Goal: Information Seeking & Learning: Find specific page/section

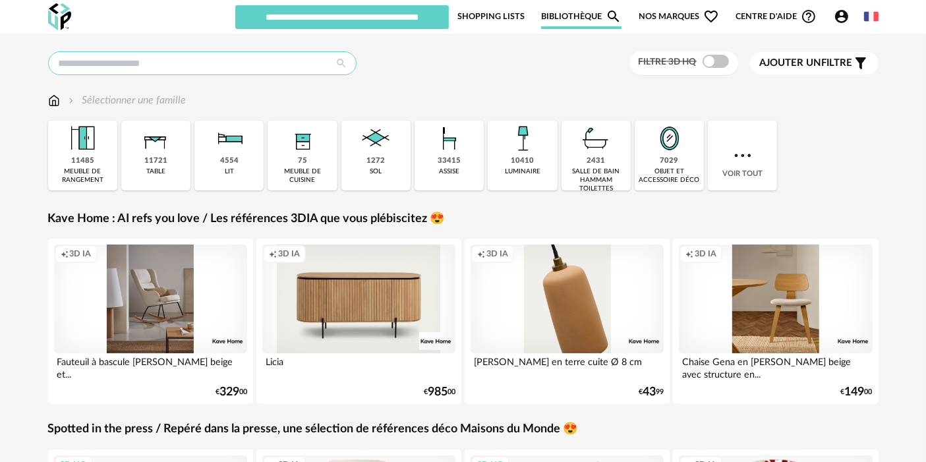
click at [227, 65] on input "text" at bounding box center [202, 63] width 308 height 24
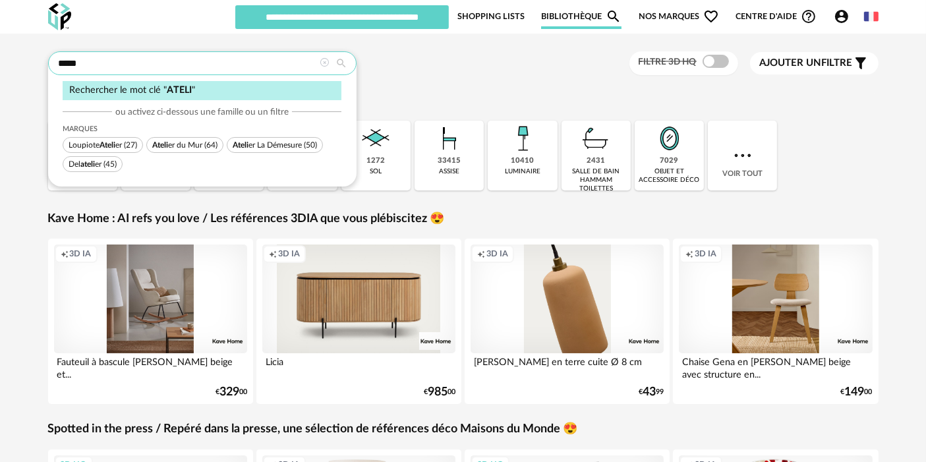
type input "*****"
click at [113, 144] on span "Ateli" at bounding box center [107, 145] width 16 height 8
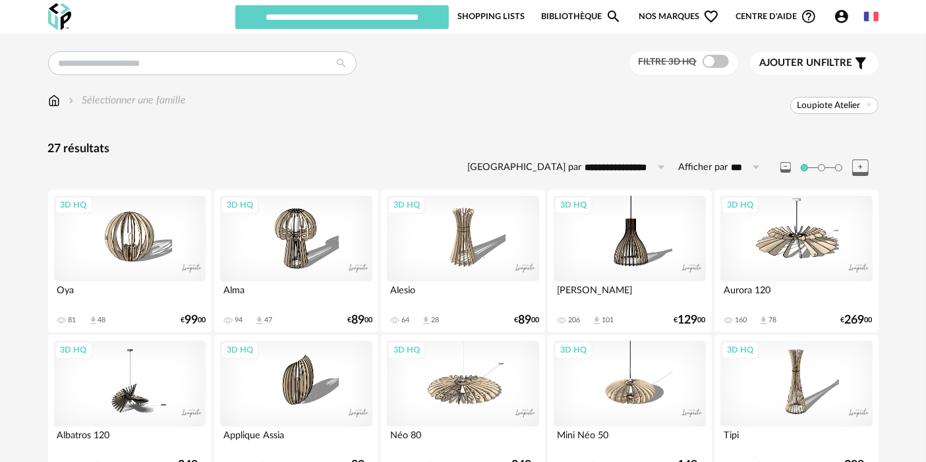
click at [459, 226] on div "3D HQ" at bounding box center [463, 239] width 152 height 86
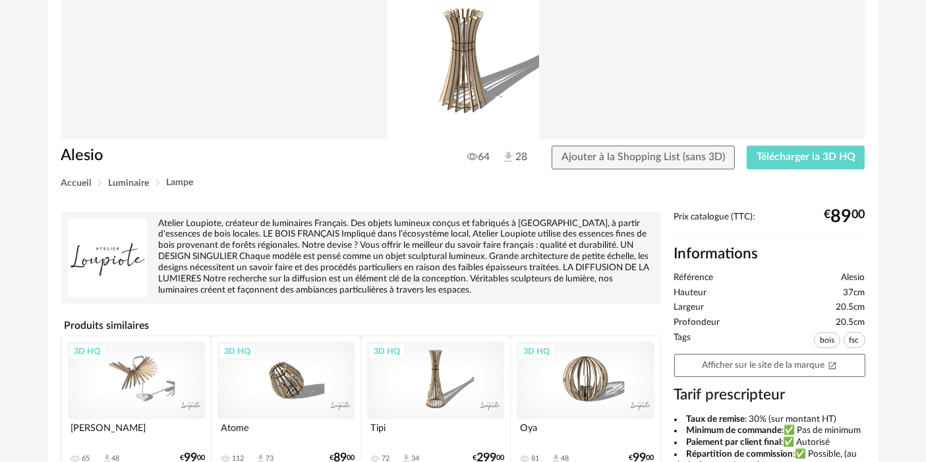
scroll to position [150, 0]
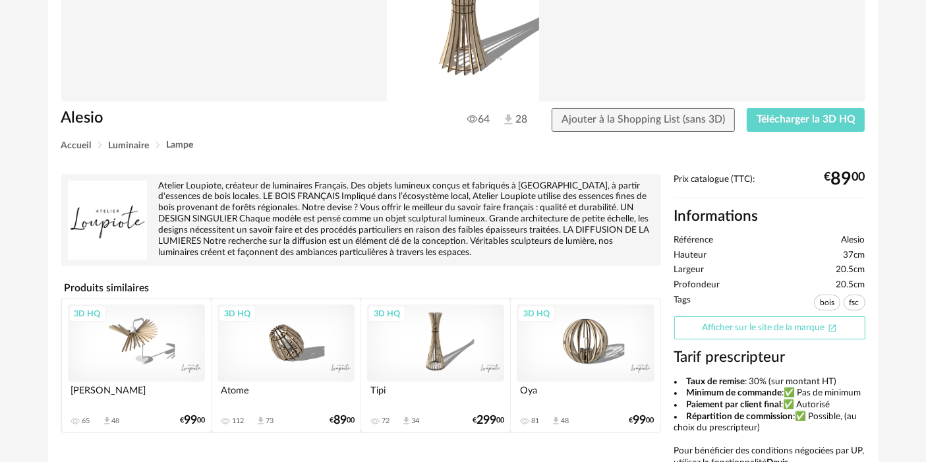
click at [832, 331] on icon "Open In New icon" at bounding box center [832, 328] width 9 height 9
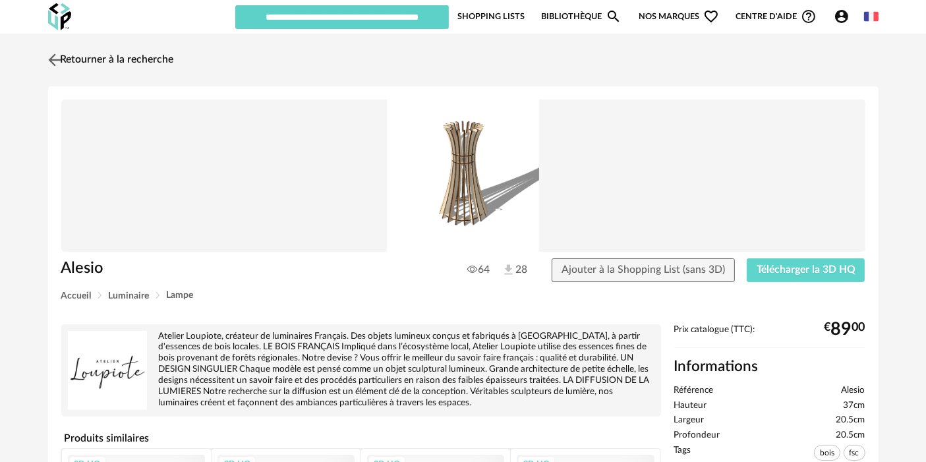
click at [127, 57] on link "Retourner à la recherche" at bounding box center [109, 59] width 129 height 29
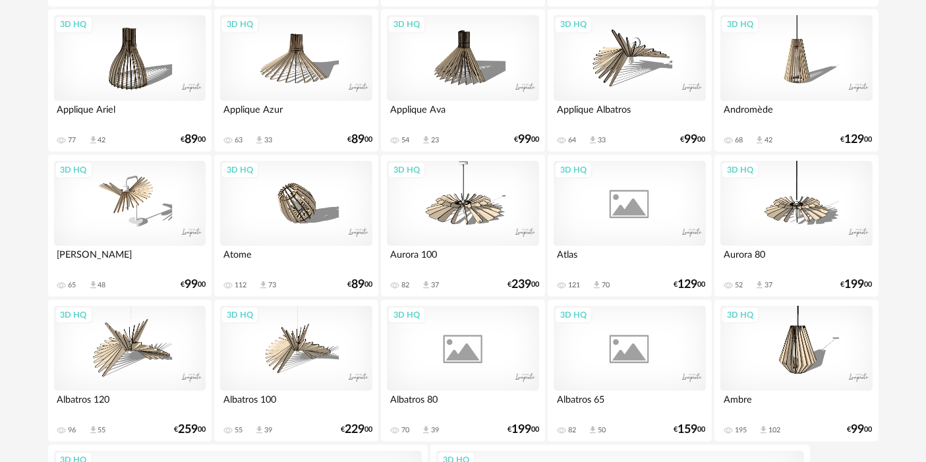
scroll to position [640, 0]
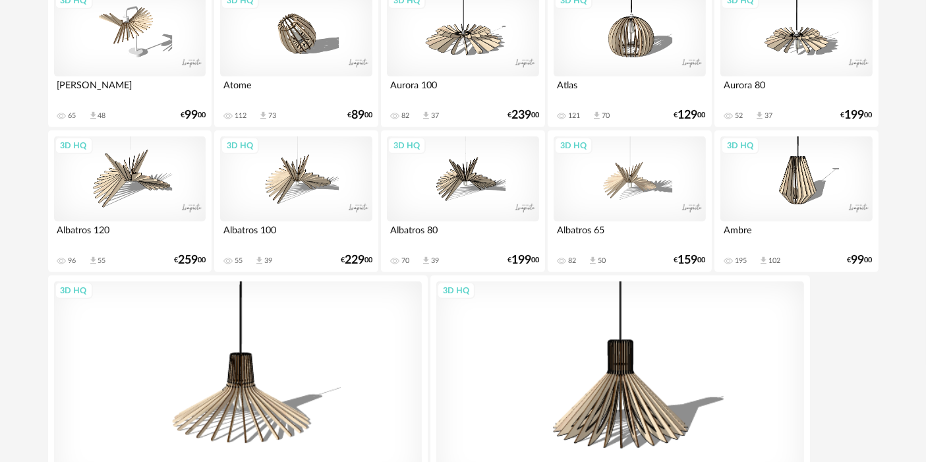
click at [613, 191] on div "3D HQ" at bounding box center [629, 179] width 152 height 86
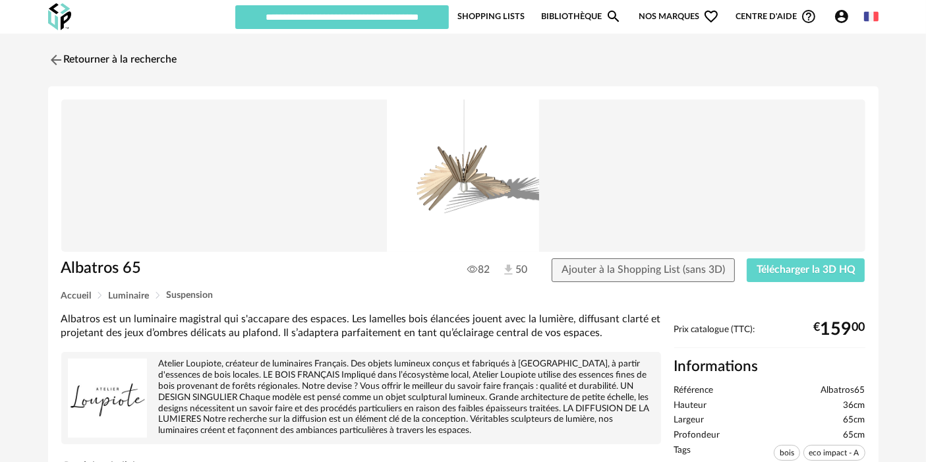
scroll to position [223, 0]
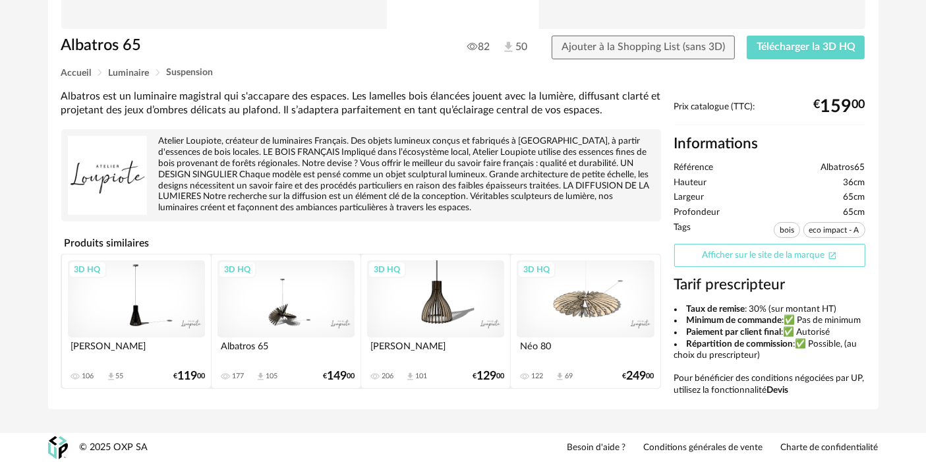
click at [754, 253] on link "Afficher sur le site de la marque Open In New icon" at bounding box center [769, 255] width 191 height 23
click at [723, 246] on link "Afficher sur le site de la marque Open In New icon" at bounding box center [769, 255] width 191 height 23
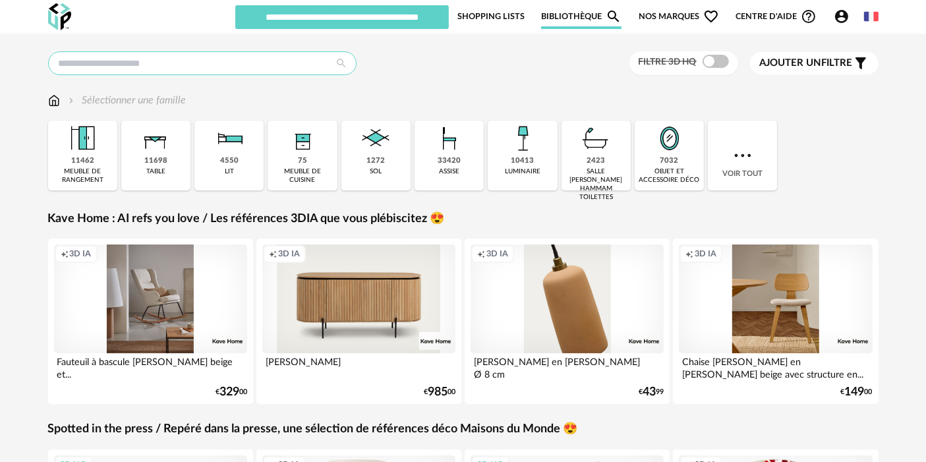
click at [195, 71] on input "text" at bounding box center [202, 63] width 308 height 24
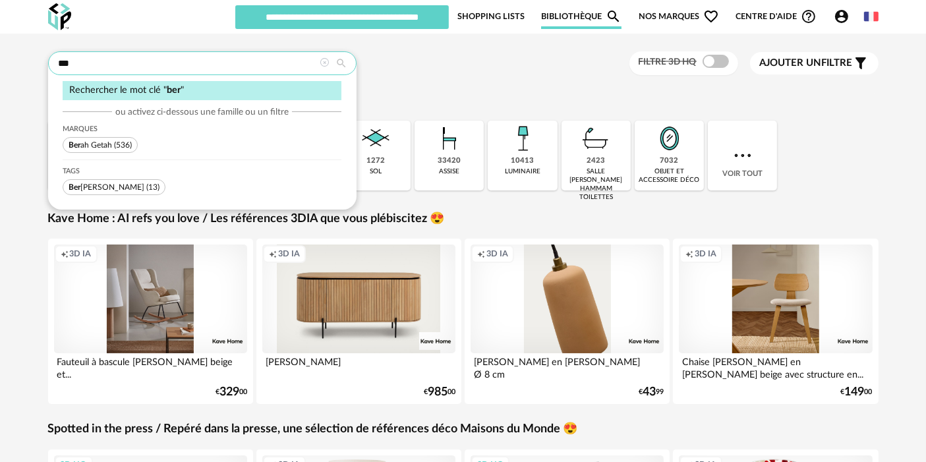
type input "***"
click at [115, 144] on span "(536)" at bounding box center [123, 145] width 18 height 8
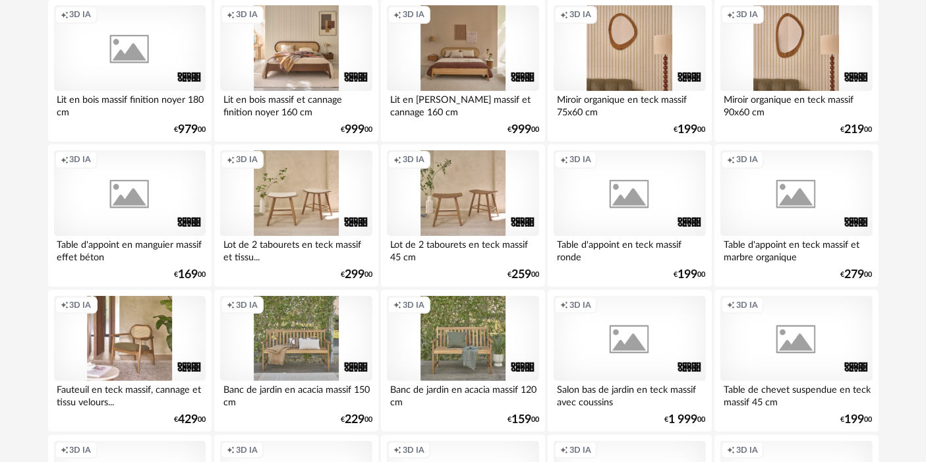
scroll to position [346, 0]
